Goal: Check status: Check status

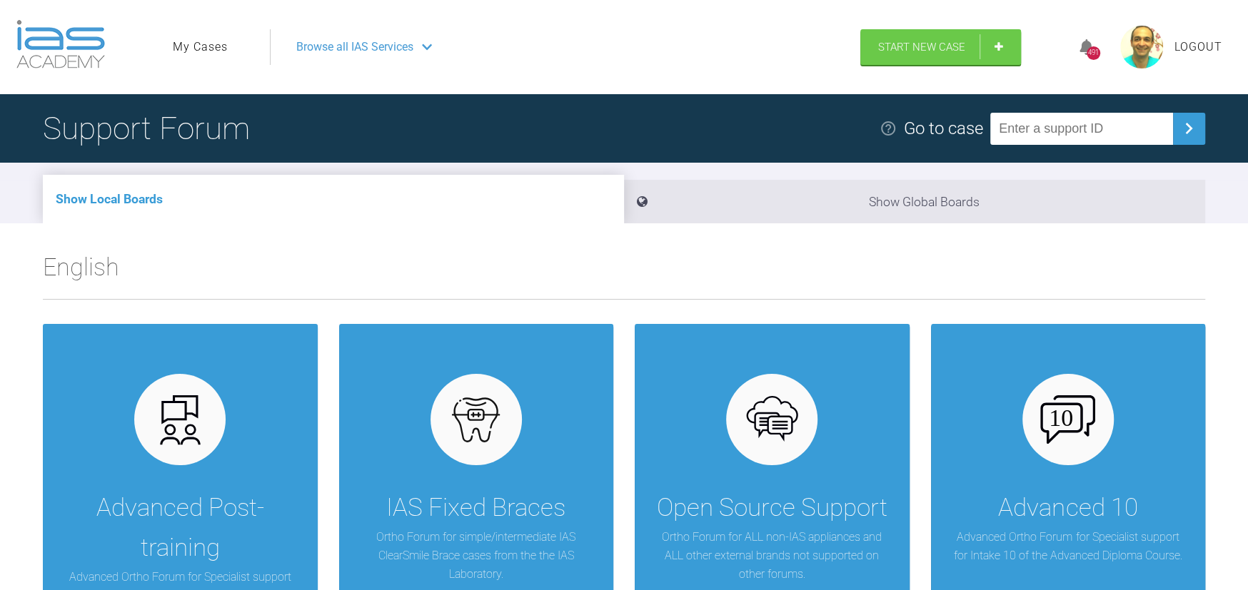
click at [207, 43] on link "My Cases" at bounding box center [200, 47] width 55 height 19
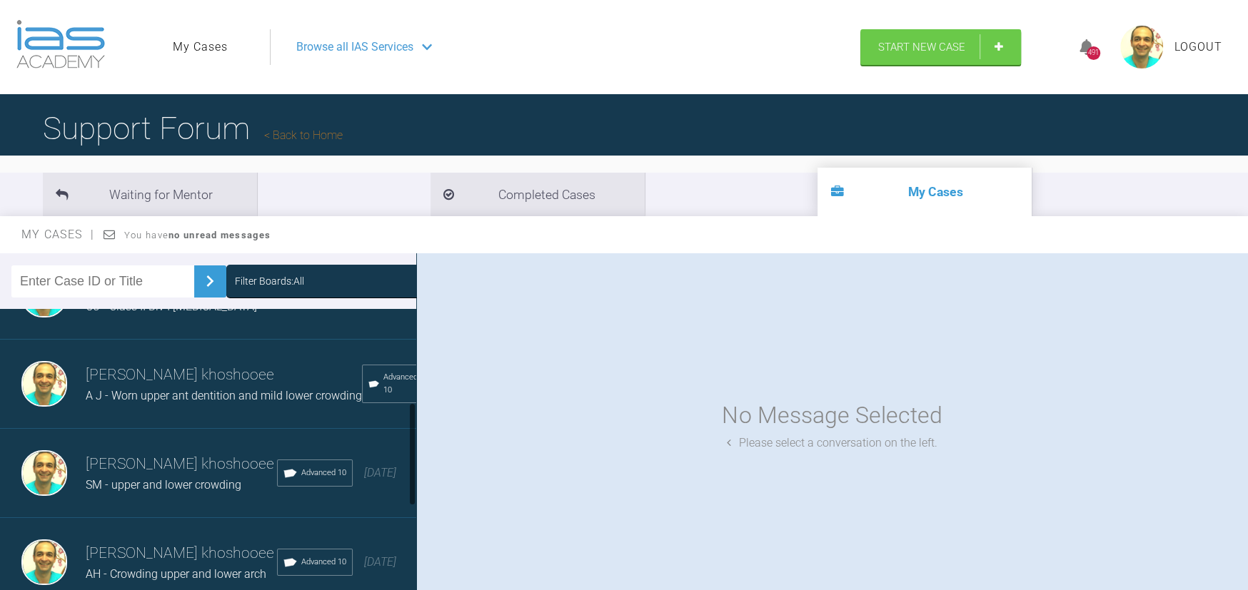
scroll to position [462, 0]
click at [176, 389] on span "A J - Worn upper ant dentition and mild lower crowding" at bounding box center [224, 396] width 276 height 14
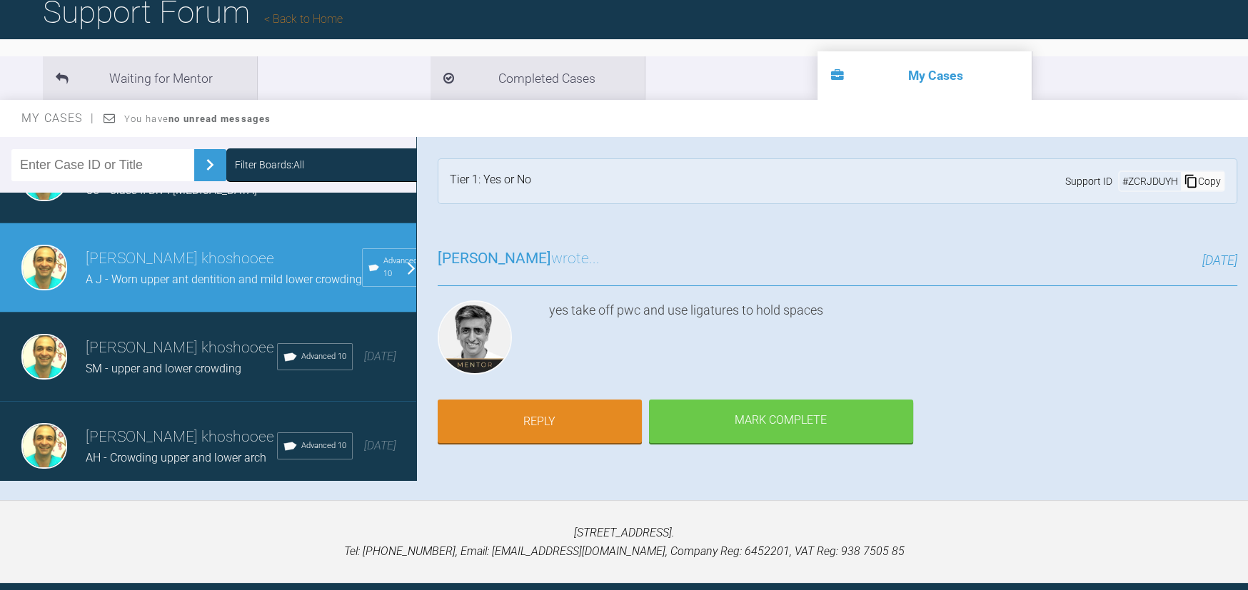
scroll to position [148, 0]
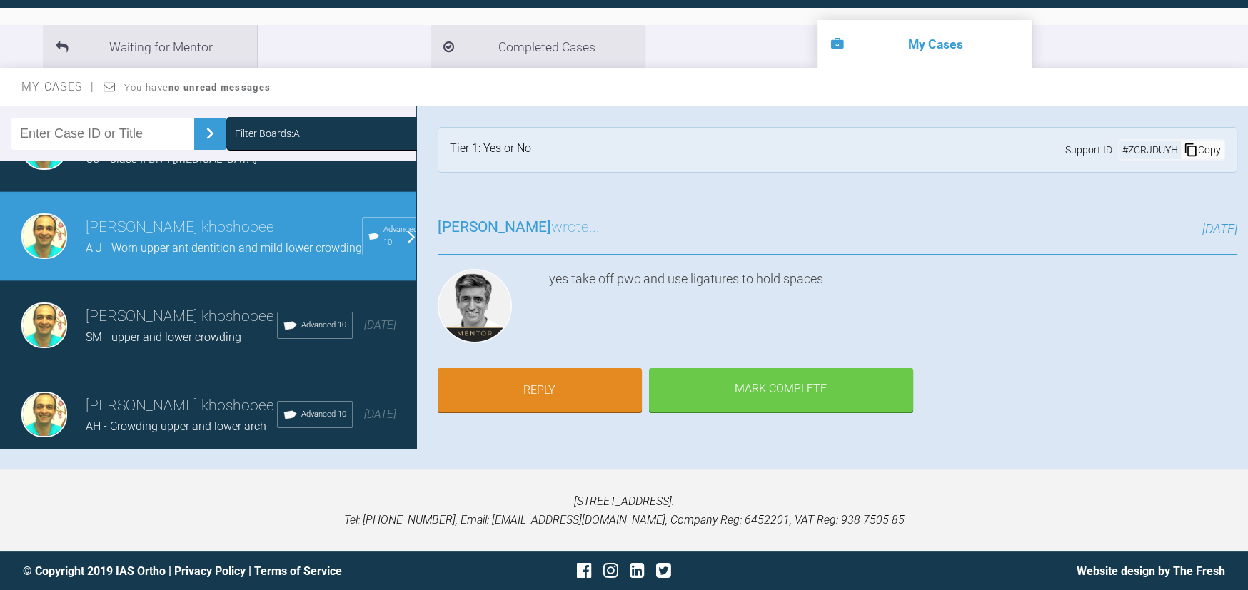
click at [972, 326] on div "yes take off pwc and use ligatures to hold spaces" at bounding box center [893, 309] width 688 height 80
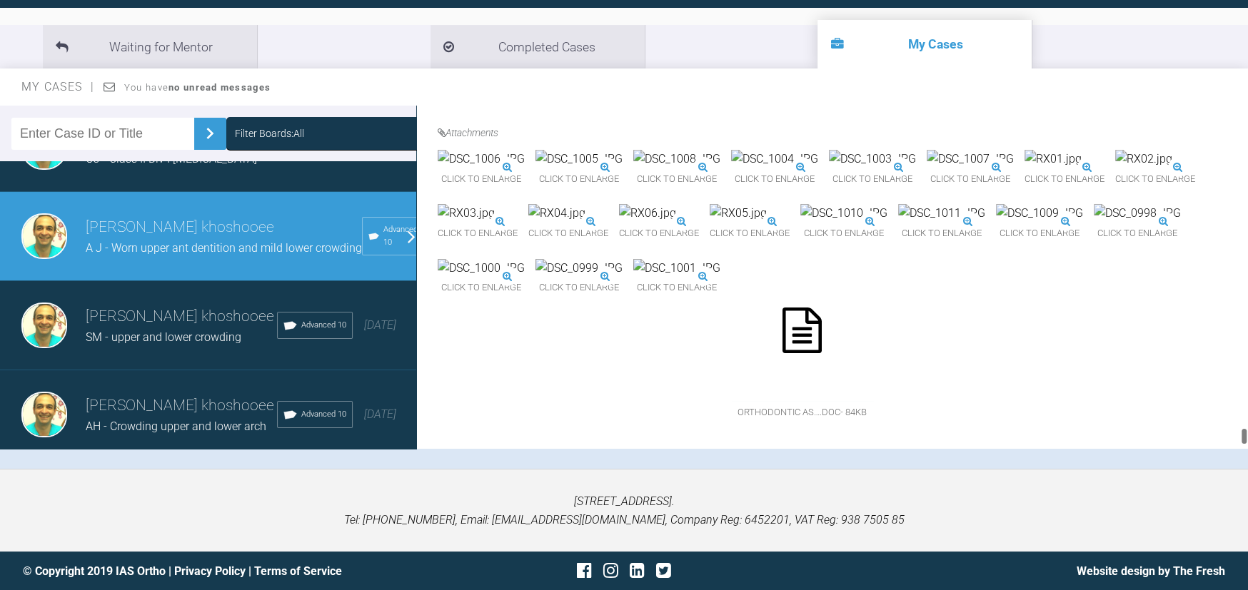
scroll to position [14786, 0]
drag, startPoint x: 1245, startPoint y: 215, endPoint x: 1253, endPoint y: 441, distance: 225.8
click at [1248, 441] on html "My Cases Logout Browse all IAS Services Start New Case 491 Logout Support Forum…" at bounding box center [624, 221] width 1248 height 739
click at [525, 190] on div "Click to enlarge" at bounding box center [481, 170] width 87 height 40
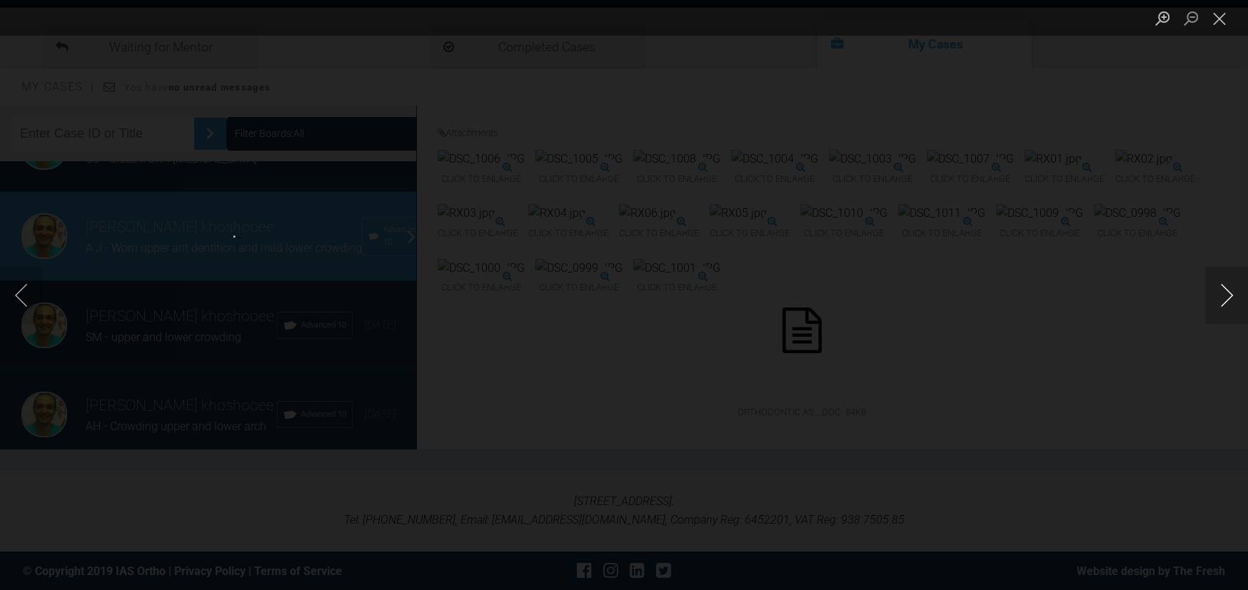
click at [1226, 298] on button "Next image" at bounding box center [1226, 295] width 43 height 57
click at [1228, 302] on button "Next image" at bounding box center [1226, 295] width 43 height 57
click at [1221, 285] on button "Next image" at bounding box center [1226, 295] width 43 height 57
click at [1223, 288] on button "Next image" at bounding box center [1226, 295] width 43 height 57
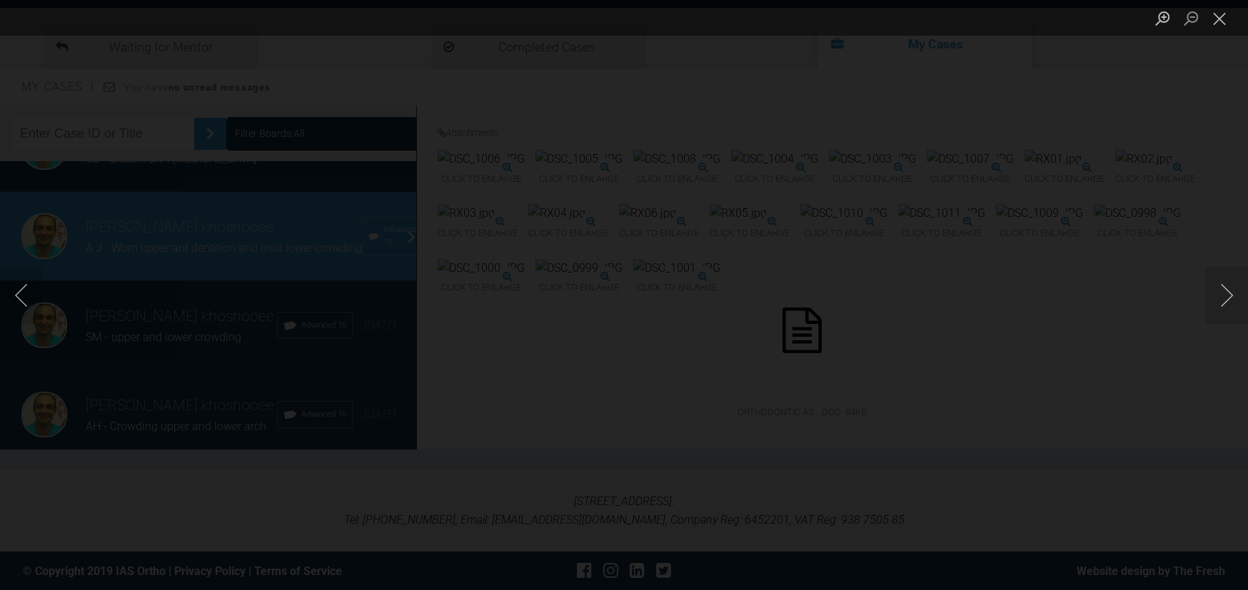
click at [1222, 74] on div "Lightbox" at bounding box center [624, 295] width 1248 height 590
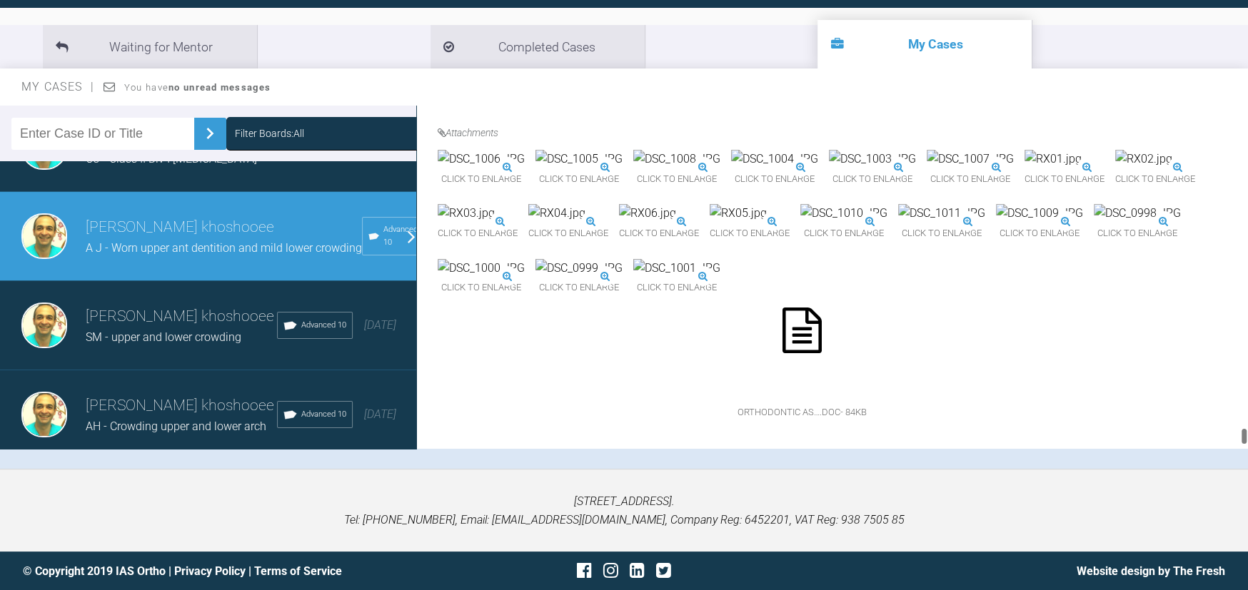
scroll to position [15071, 0]
click at [985, 204] on div "Click to enlarge" at bounding box center [941, 224] width 87 height 40
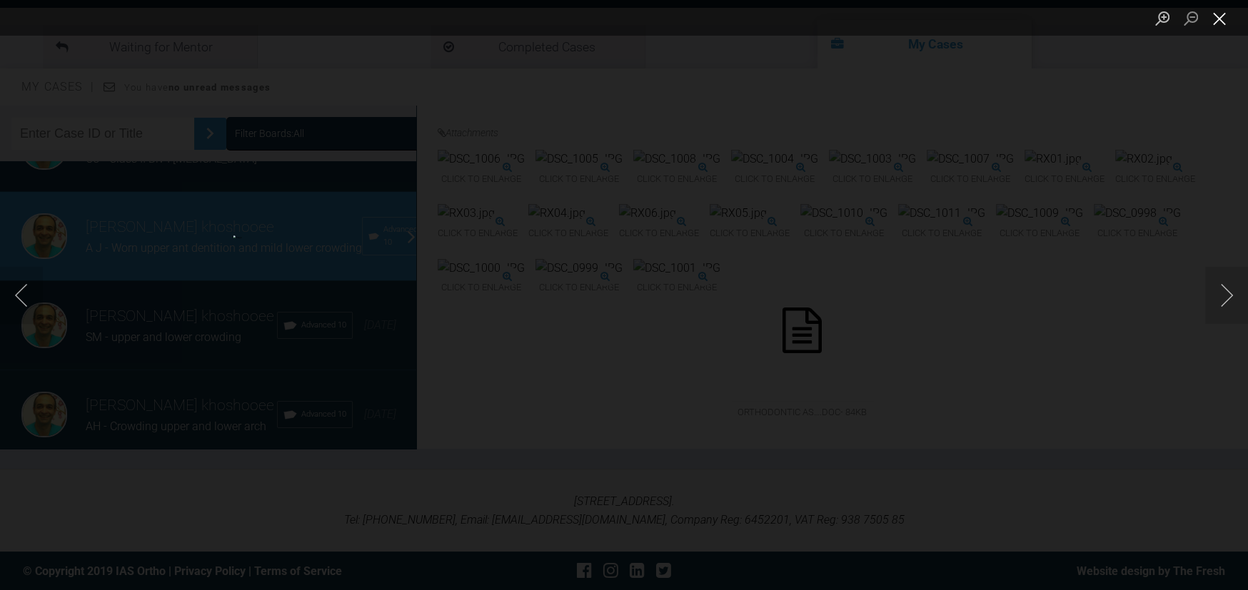
click at [1222, 14] on button "Close lightbox" at bounding box center [1219, 18] width 29 height 25
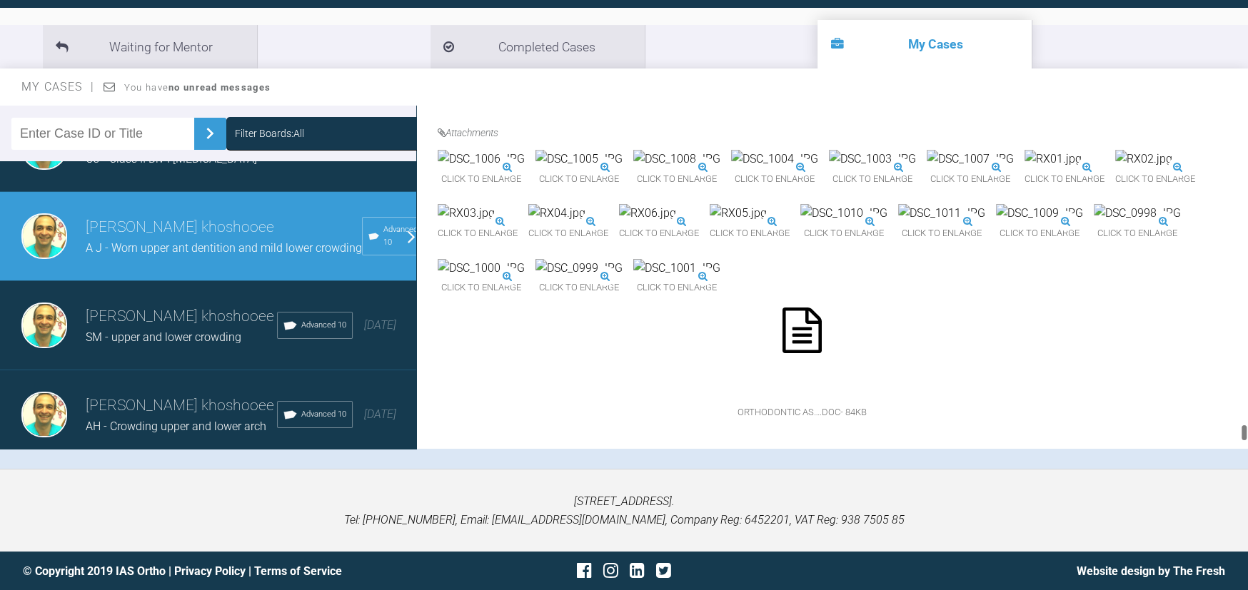
scroll to position [14857, 0]
click at [623, 169] on img at bounding box center [579, 159] width 87 height 19
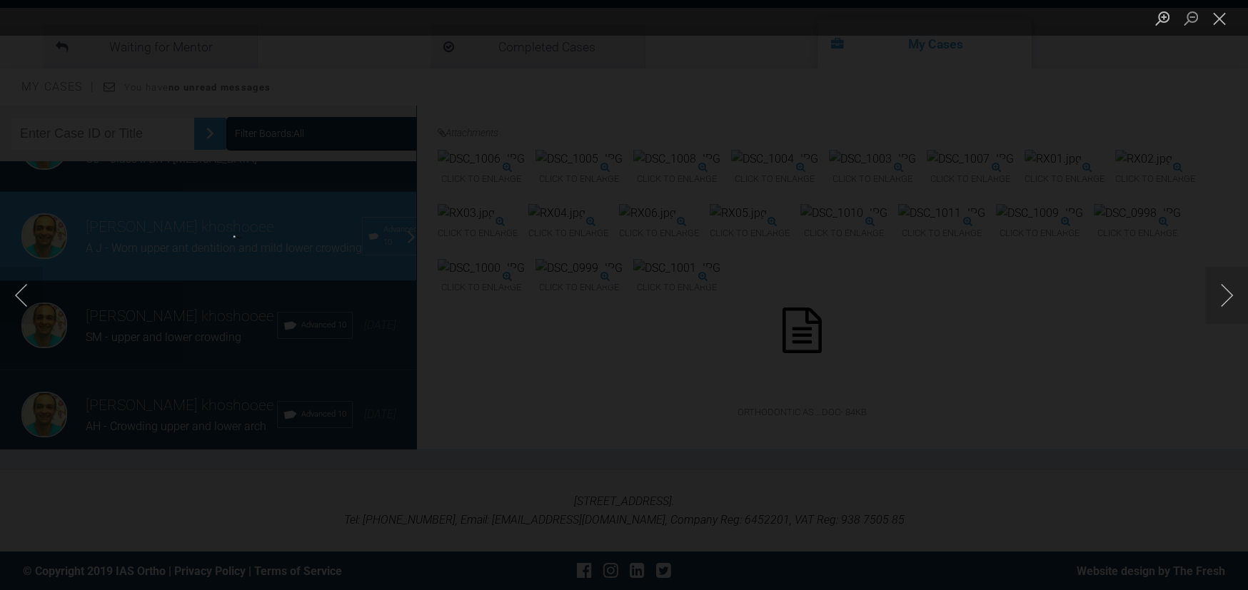
click at [1217, 332] on div "Lightbox" at bounding box center [624, 295] width 1248 height 590
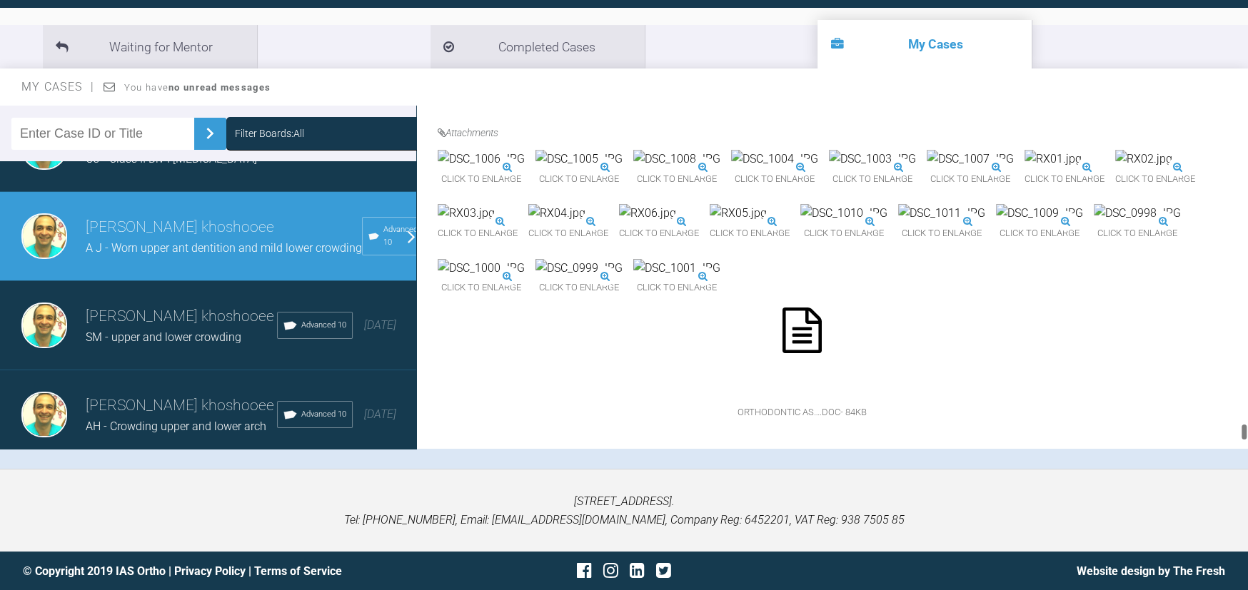
click at [585, 223] on img at bounding box center [556, 213] width 57 height 19
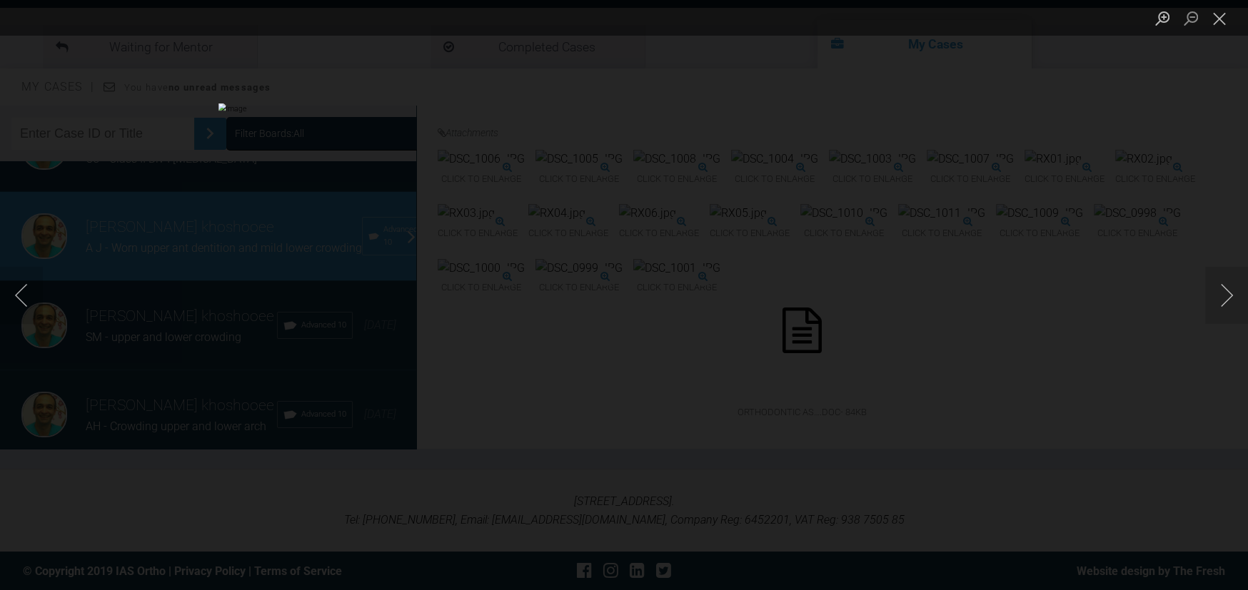
click at [1231, 331] on div "Lightbox" at bounding box center [624, 295] width 1248 height 590
